Goal: Information Seeking & Learning: Learn about a topic

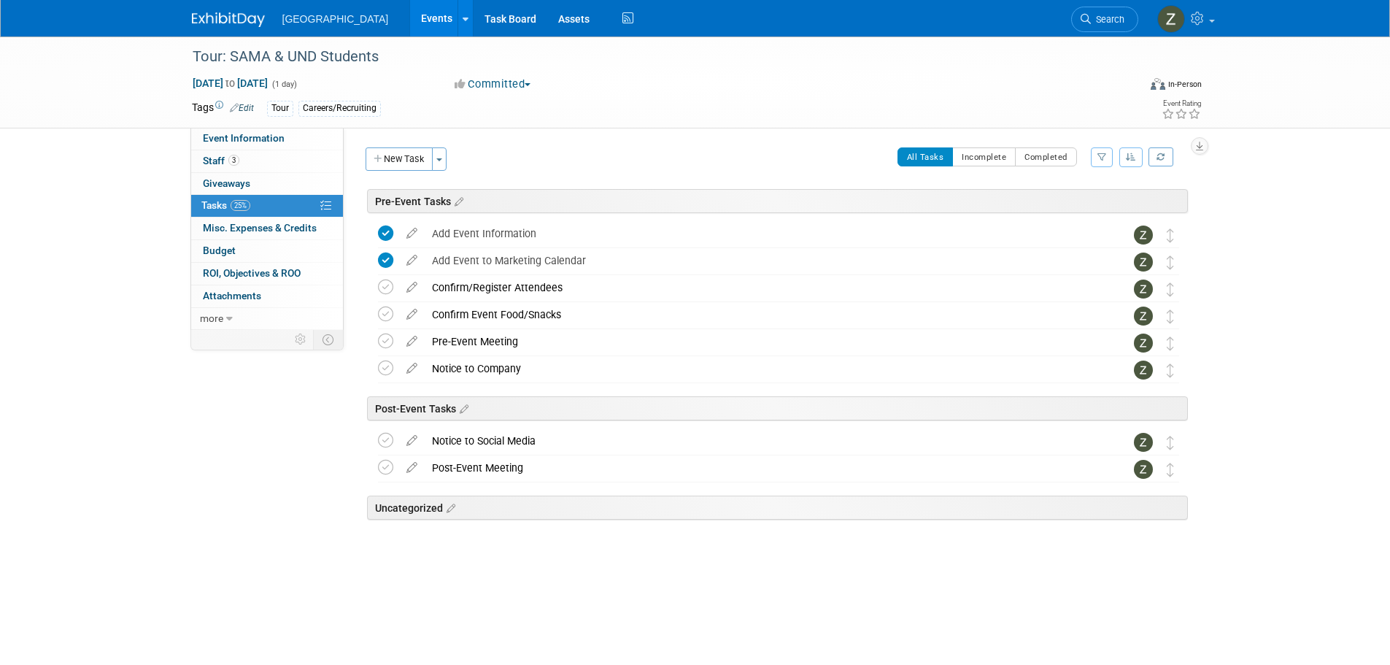
click at [417, 12] on link "Events" at bounding box center [436, 18] width 53 height 36
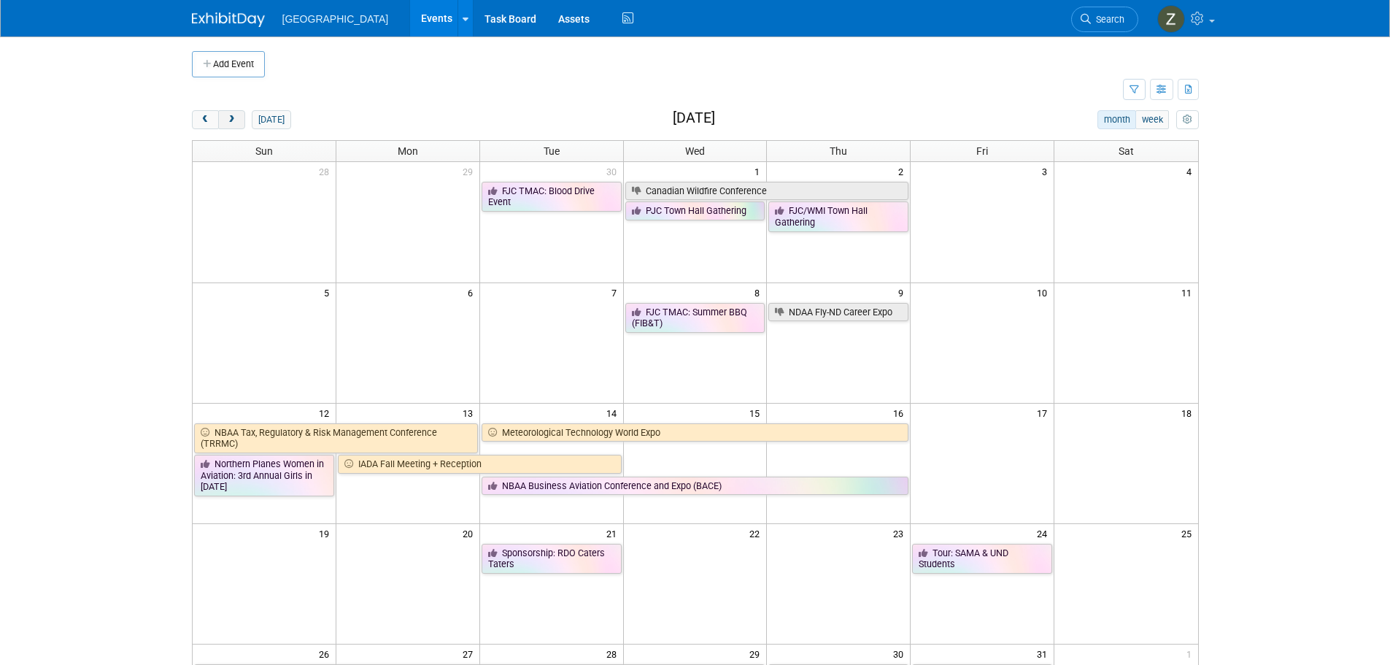
click at [243, 123] on button "next" at bounding box center [231, 119] width 27 height 19
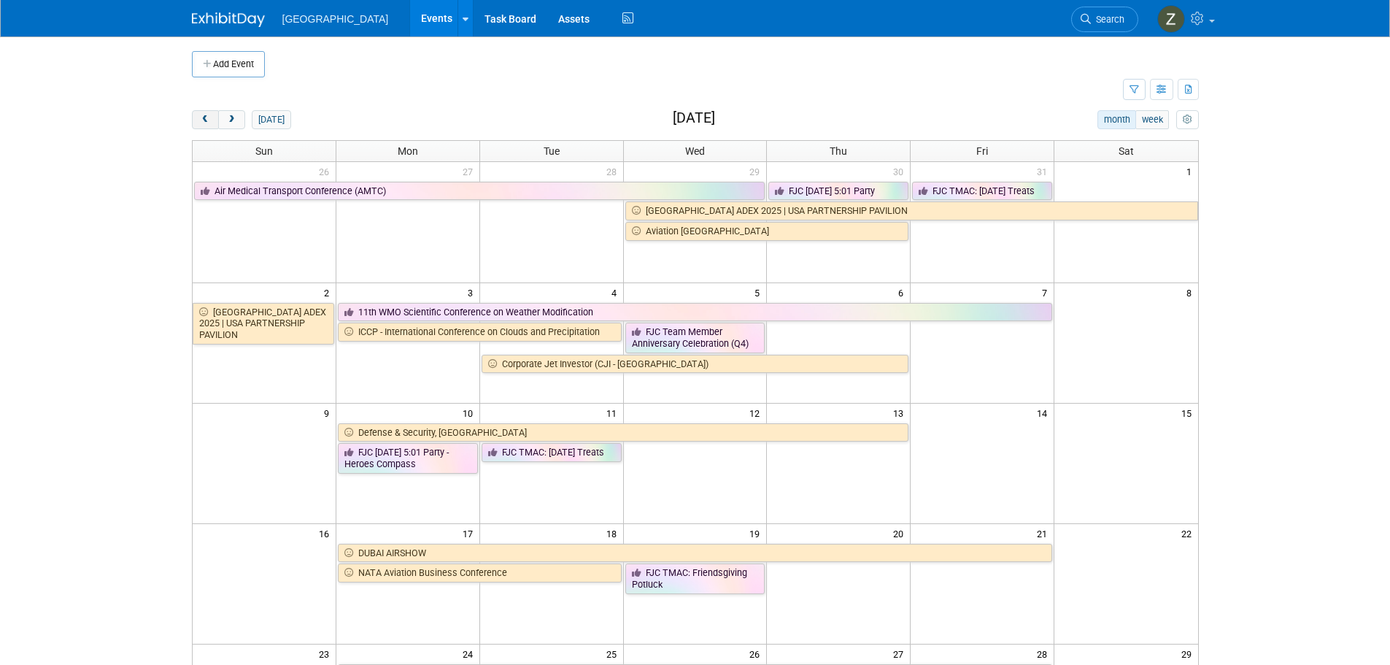
click at [208, 120] on span "prev" at bounding box center [205, 119] width 11 height 9
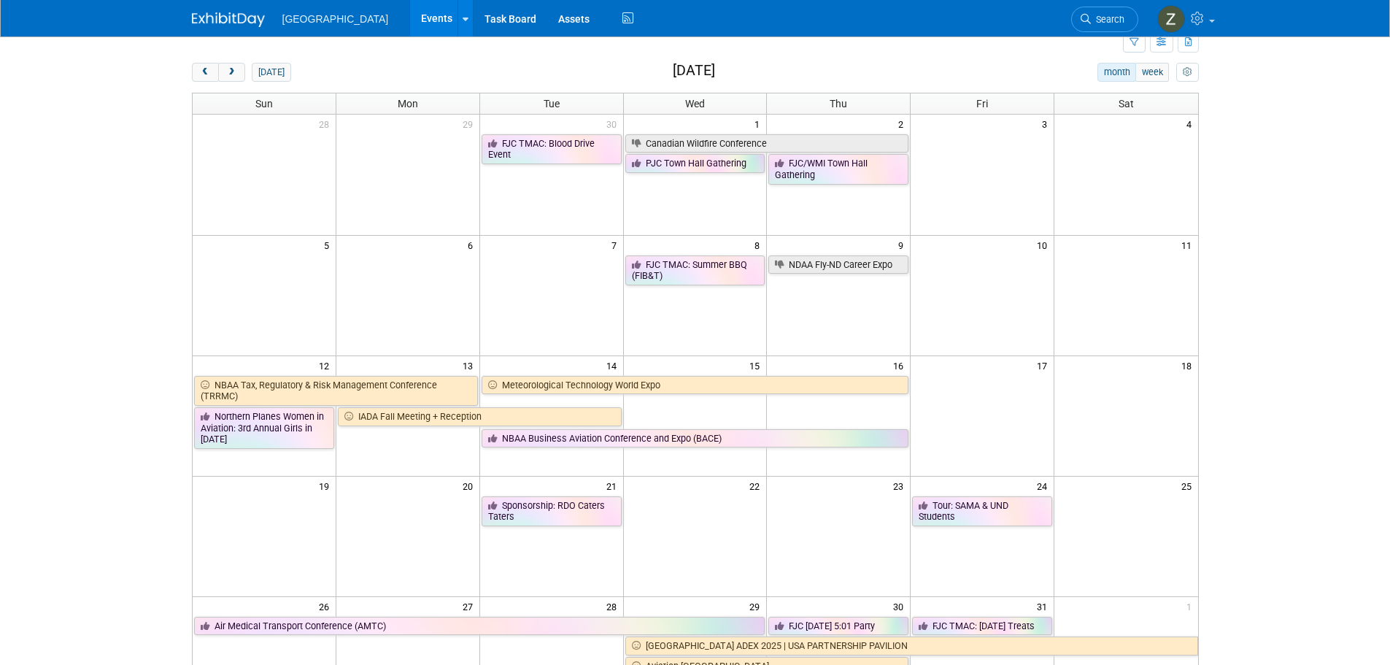
scroll to position [73, 0]
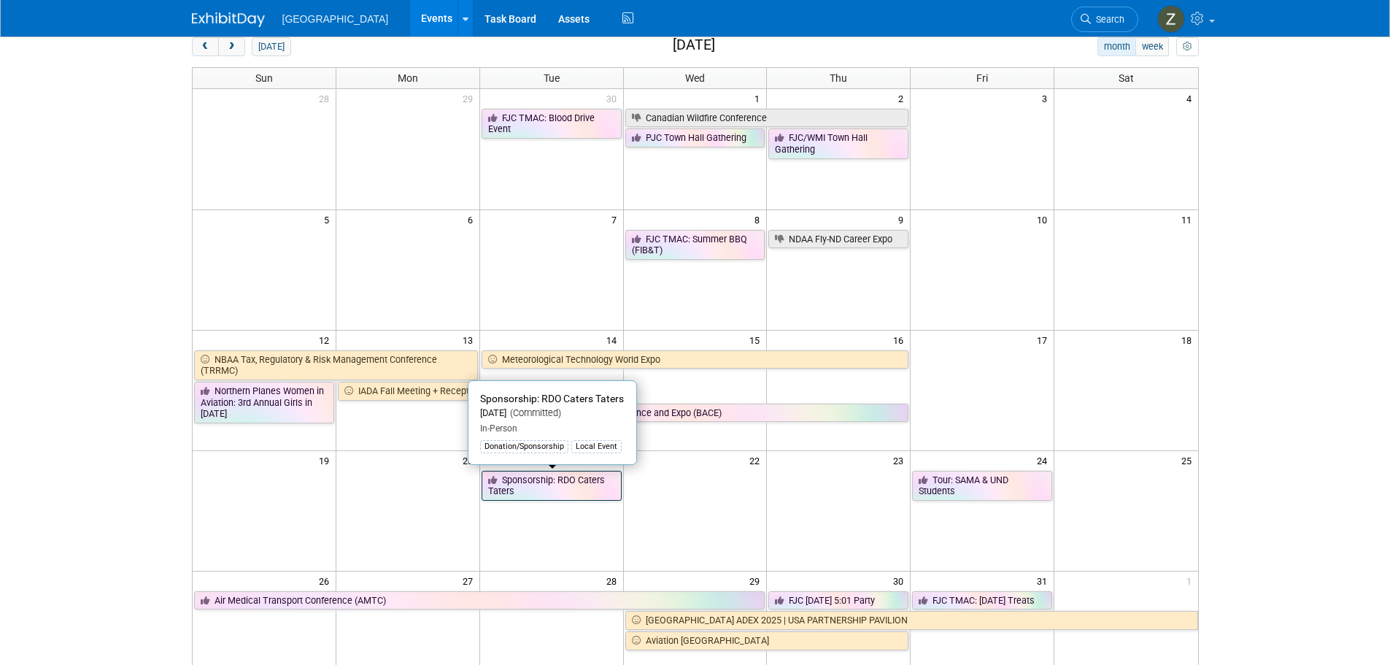
click at [607, 477] on link "Sponsorship: RDO Caters Taters" at bounding box center [551, 485] width 140 height 30
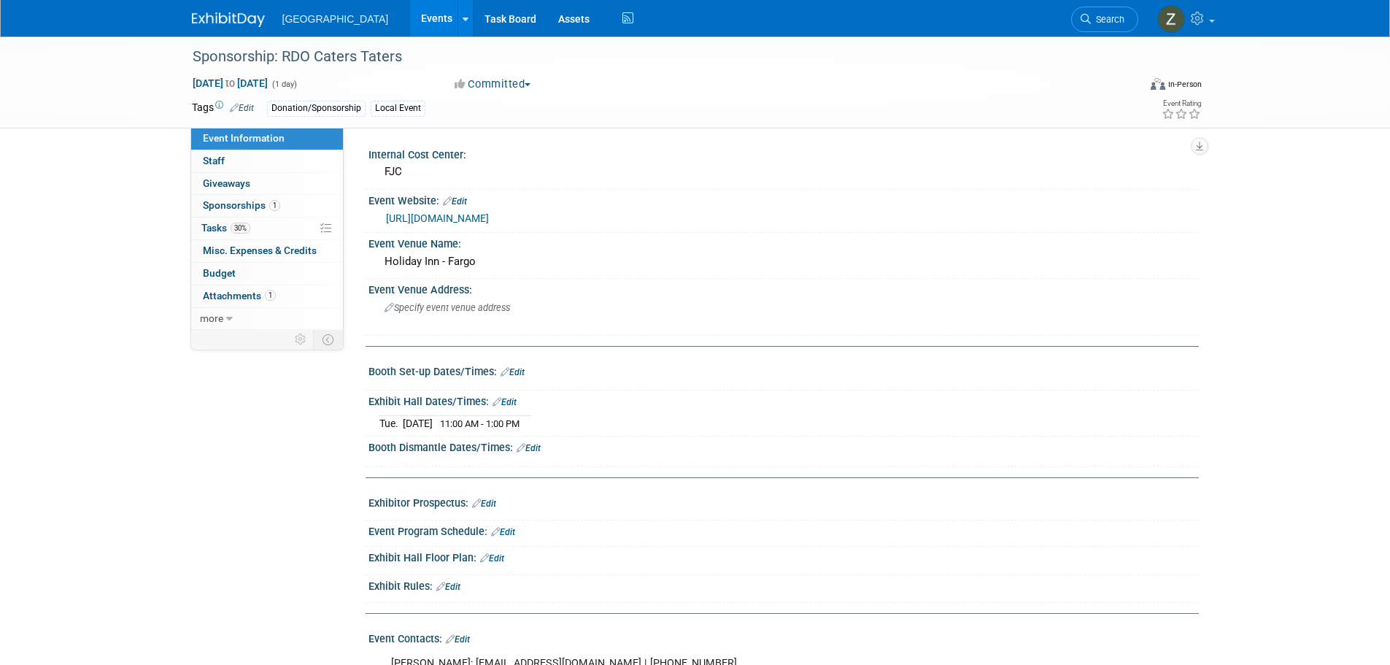
click at [489, 215] on link "http://www.rdocaterstaters.com" at bounding box center [437, 218] width 103 height 12
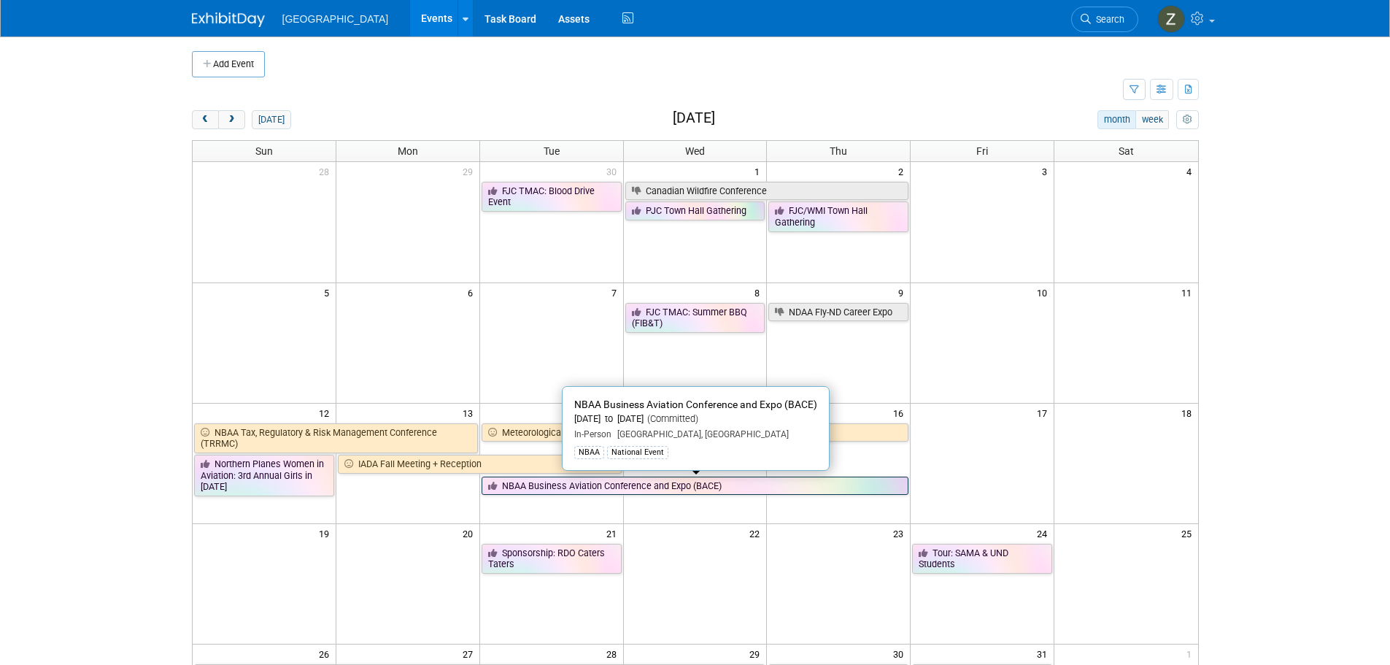
click at [632, 479] on link "NBAA Business Aviation Conference and Expo (BACE)" at bounding box center [694, 485] width 427 height 19
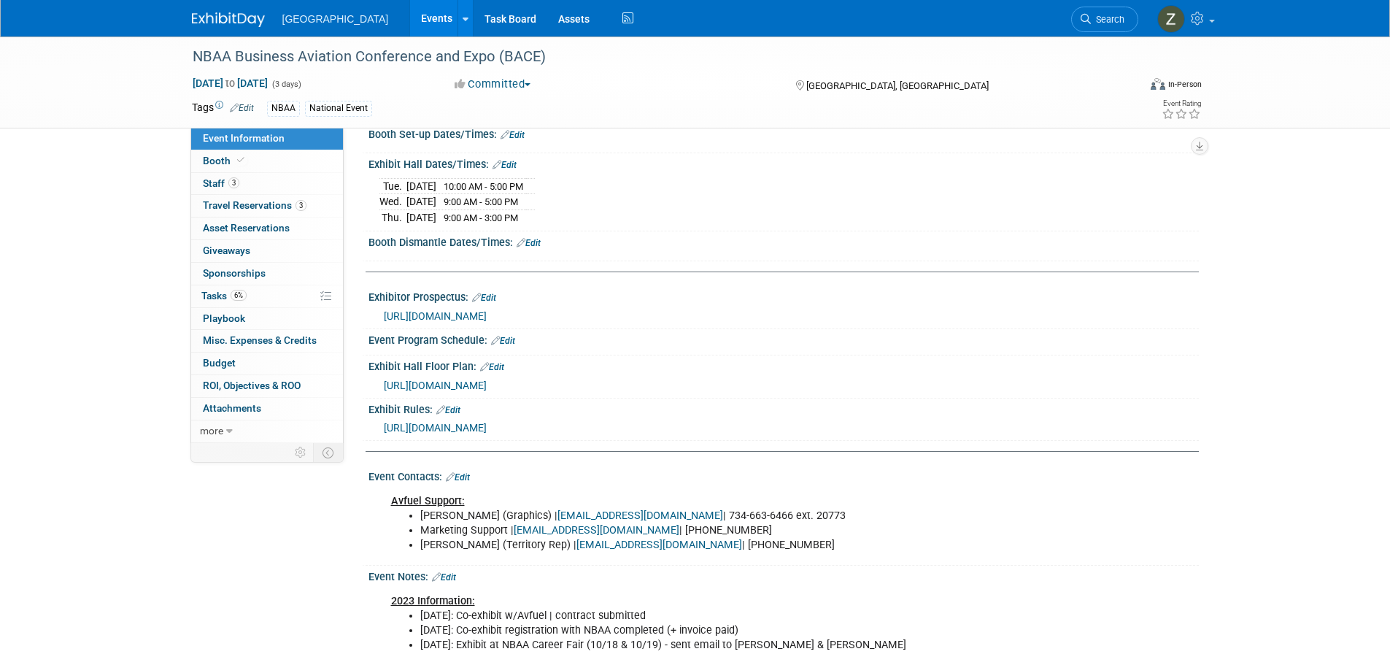
scroll to position [219, 0]
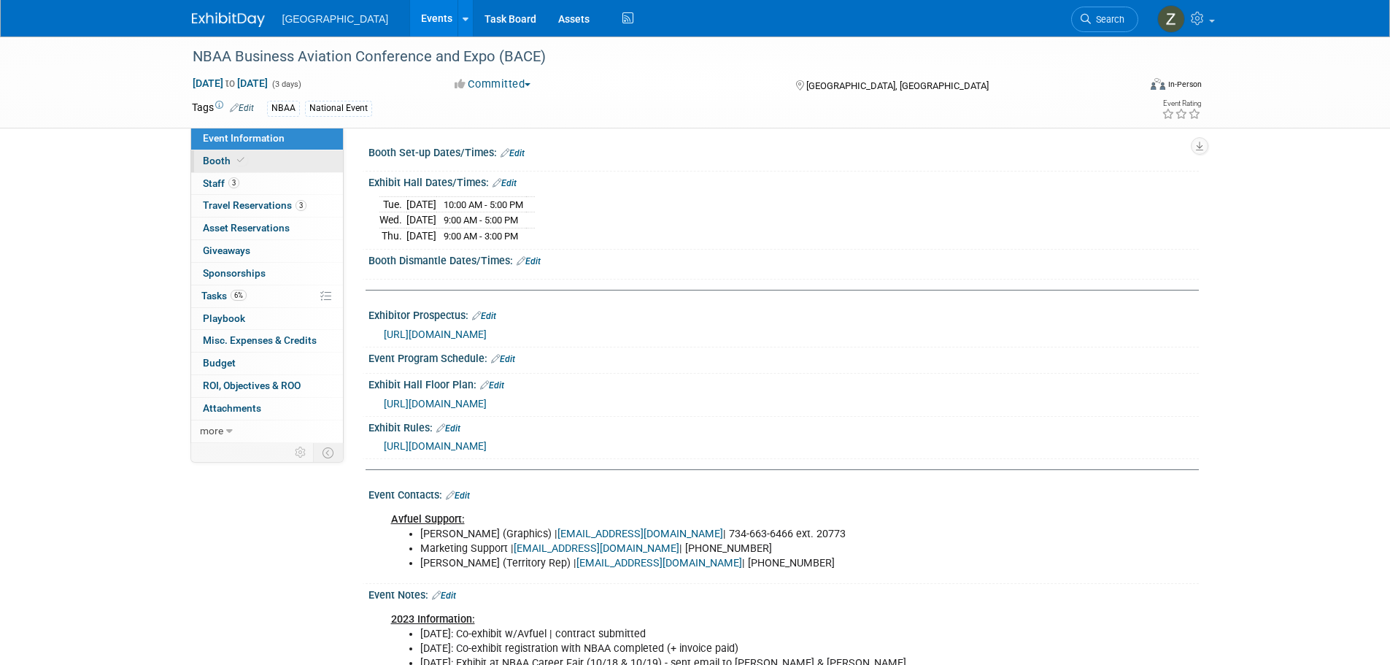
click at [282, 163] on link "Booth" at bounding box center [267, 161] width 152 height 22
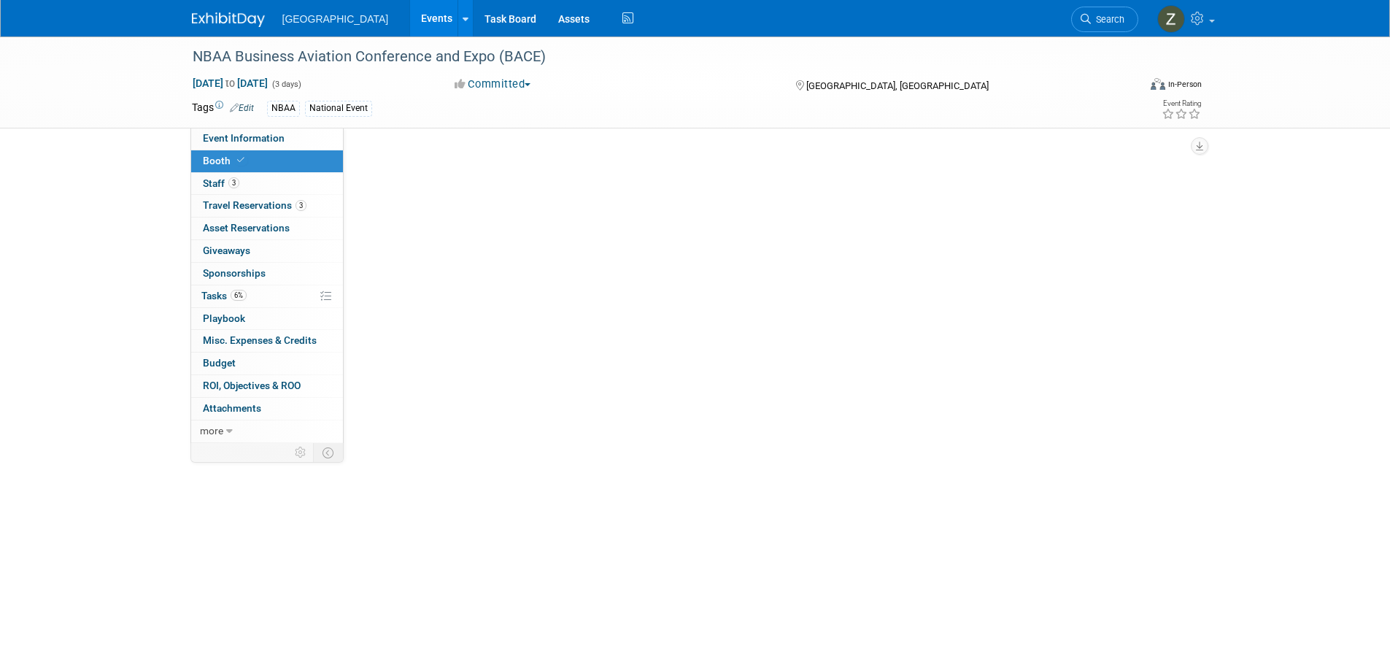
scroll to position [0, 0]
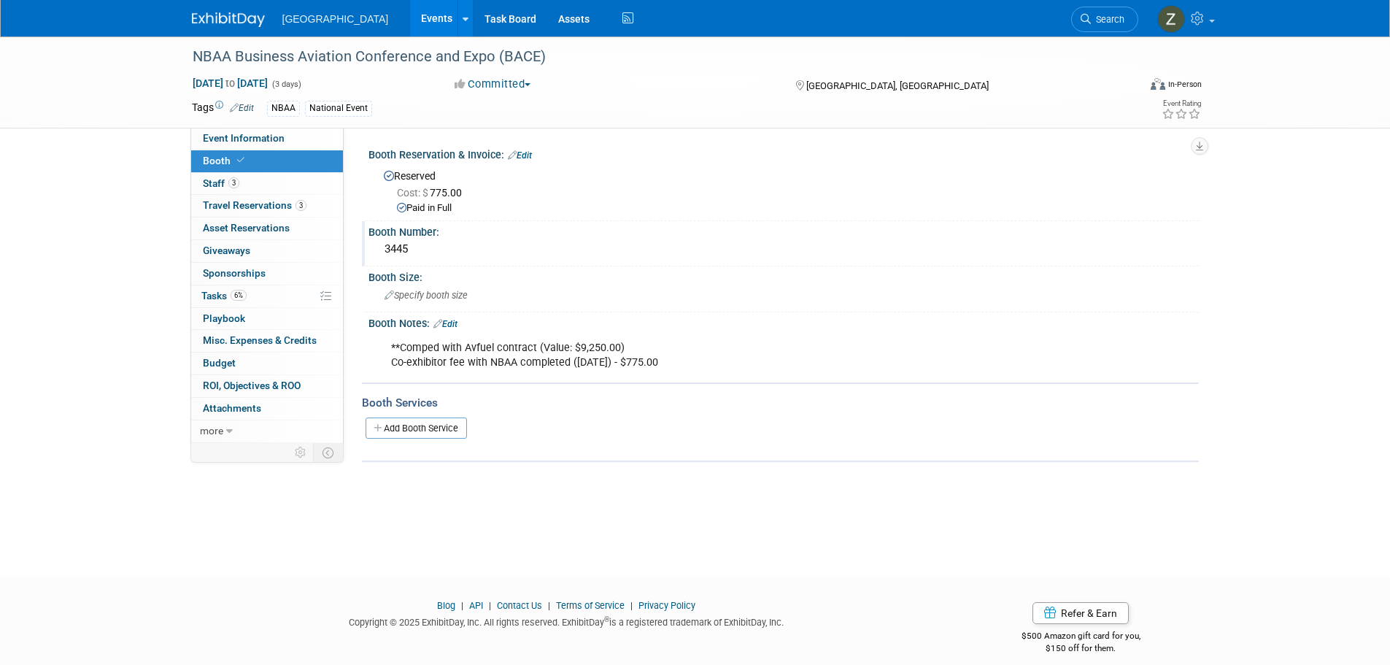
click at [427, 255] on div "3445" at bounding box center [783, 249] width 808 height 23
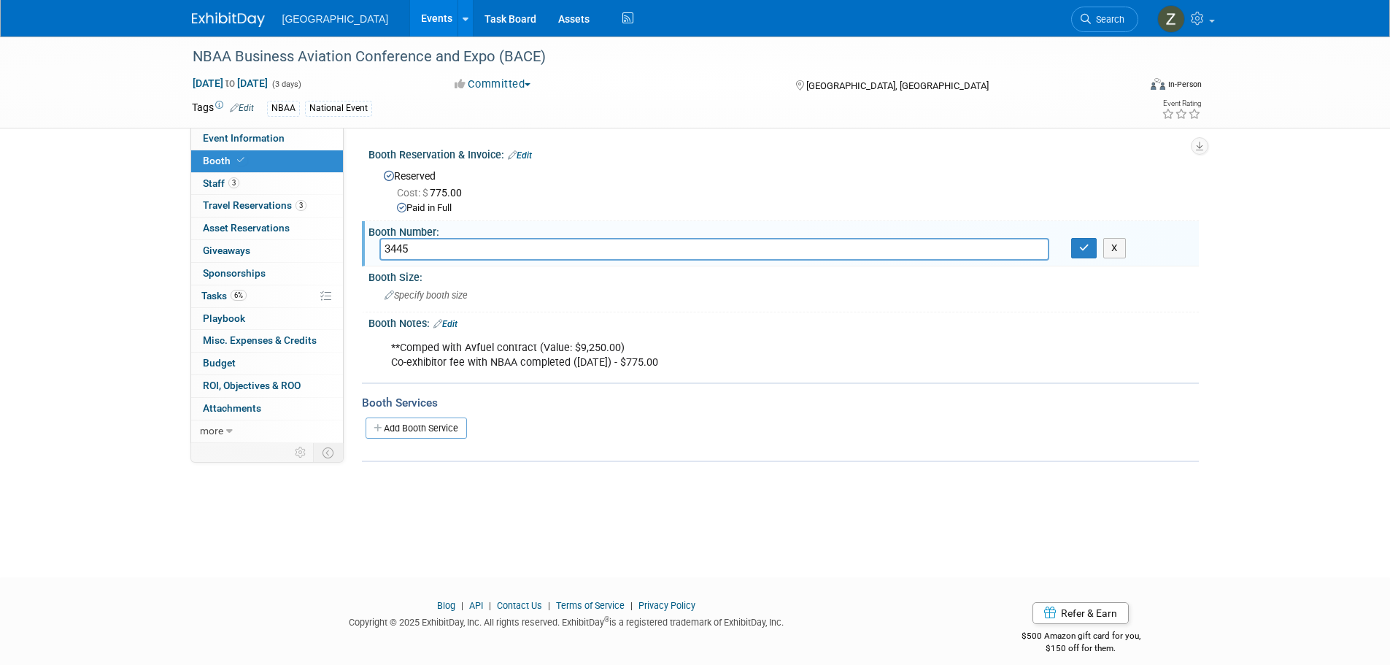
click at [530, 358] on div "**Comped with Avfuel contract (Value: $9,250.00) Co-exhibitor fee with NBAA com…" at bounding box center [709, 355] width 657 height 44
drag, startPoint x: 1086, startPoint y: 252, endPoint x: 1043, endPoint y: 252, distance: 43.0
click at [1086, 252] on icon "button" at bounding box center [1084, 247] width 10 height 9
